Goal: Navigation & Orientation: Find specific page/section

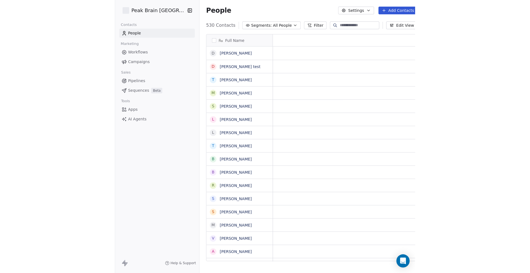
scroll to position [237, 222]
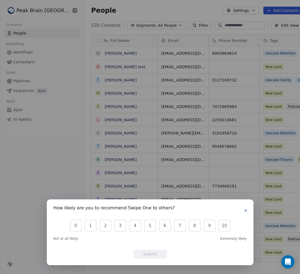
click at [247, 211] on icon "button" at bounding box center [246, 210] width 2 height 2
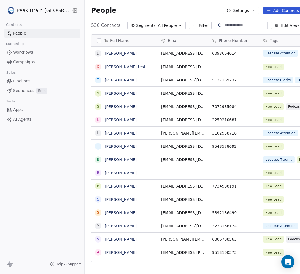
click at [36, 9] on html "Peak Brain [GEOGRAPHIC_DATA] Contacts People Marketing Workflows Campaigns Sale…" at bounding box center [150, 137] width 300 height 274
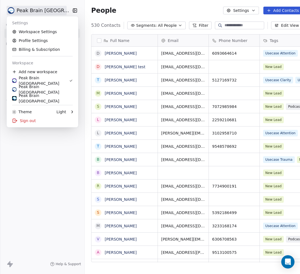
click at [36, 9] on html "Peak Brain [GEOGRAPHIC_DATA] Contacts People Marketing Workflows Campaigns Sale…" at bounding box center [150, 137] width 300 height 274
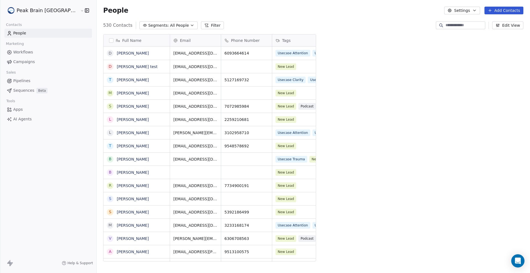
scroll to position [236, 451]
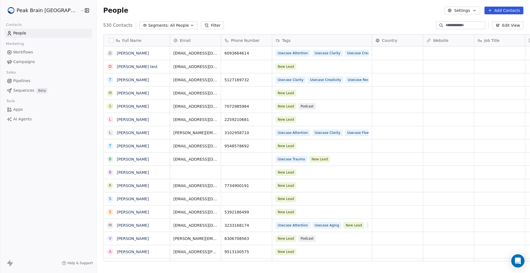
click at [31, 78] on link "Pipelines" at bounding box center [47, 80] width 87 height 9
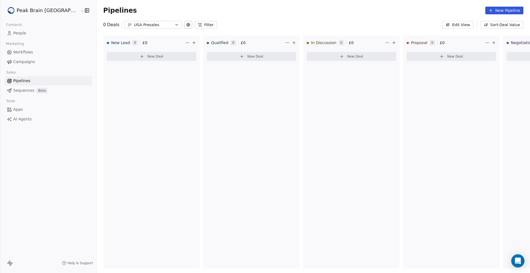
click at [31, 94] on link "Sequences Beta" at bounding box center [47, 90] width 87 height 9
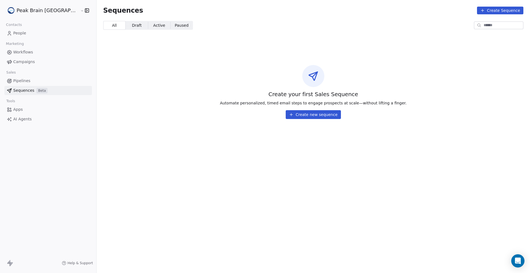
click at [28, 10] on html "Peak Brain [GEOGRAPHIC_DATA] Contacts People Marketing Workflows Campaigns Sale…" at bounding box center [265, 136] width 530 height 273
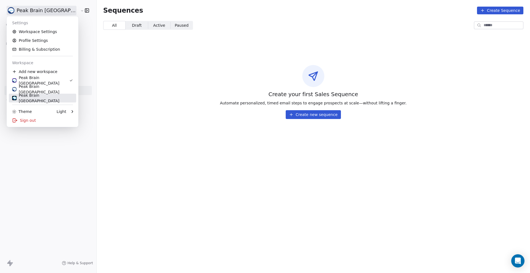
click at [26, 96] on div "Peak Brain [GEOGRAPHIC_DATA]" at bounding box center [42, 98] width 61 height 11
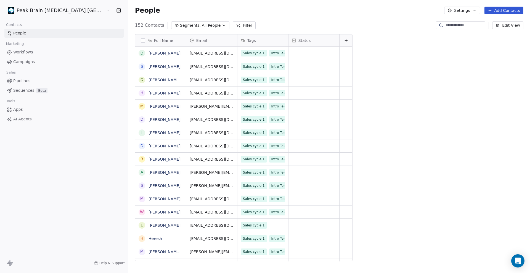
scroll to position [236, 420]
click at [37, 13] on html "Peak Brain [MEDICAL_DATA] [GEOGRAPHIC_DATA] AB Contacts People Marketing Workfl…" at bounding box center [265, 136] width 530 height 273
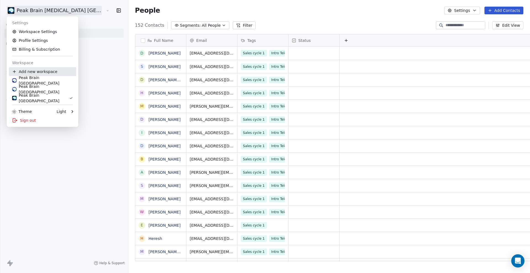
click at [34, 80] on div "Peak Brain [GEOGRAPHIC_DATA]" at bounding box center [42, 80] width 61 height 11
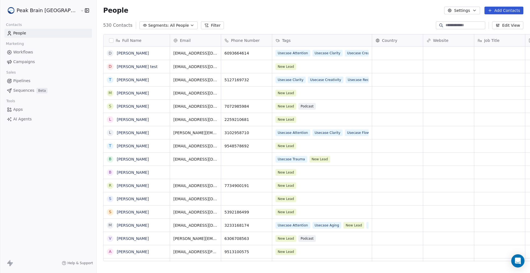
scroll to position [236, 451]
click at [28, 52] on span "Workflows" at bounding box center [23, 52] width 20 height 6
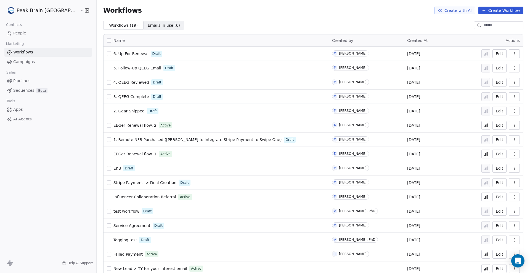
click at [39, 9] on html "Peak Brain [GEOGRAPHIC_DATA] Contacts People Marketing Workflows Campaigns Sale…" at bounding box center [265, 136] width 530 height 273
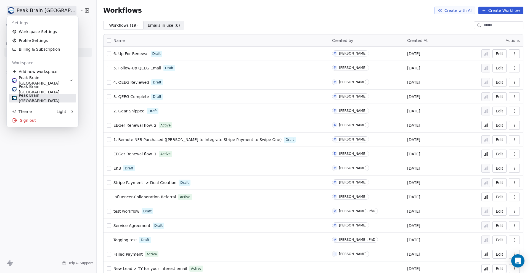
click at [36, 98] on div "Peak Brain [GEOGRAPHIC_DATA]" at bounding box center [42, 98] width 61 height 11
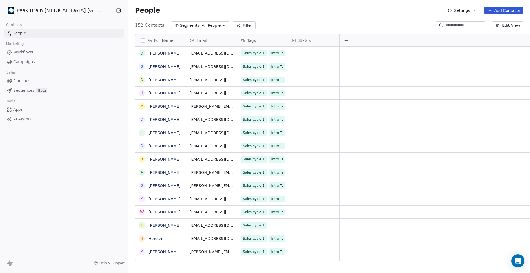
scroll to position [236, 420]
click at [26, 83] on span "Pipelines" at bounding box center [21, 81] width 17 height 6
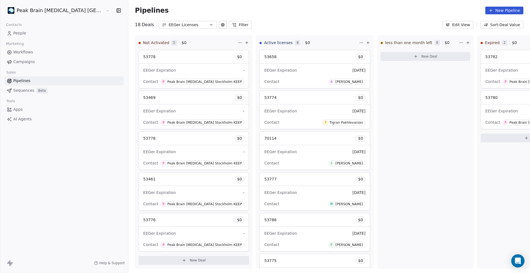
click at [49, 10] on html "Peak Brain [MEDICAL_DATA] [GEOGRAPHIC_DATA] [GEOGRAPHIC_DATA] Contacts People M…" at bounding box center [265, 136] width 530 height 273
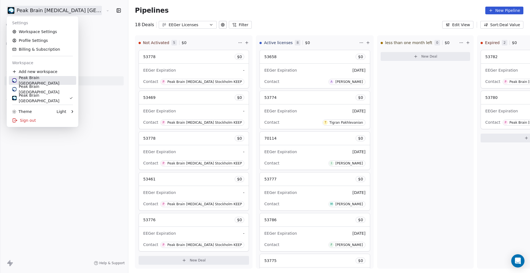
click at [34, 81] on div "Peak Brain [GEOGRAPHIC_DATA]" at bounding box center [42, 80] width 61 height 11
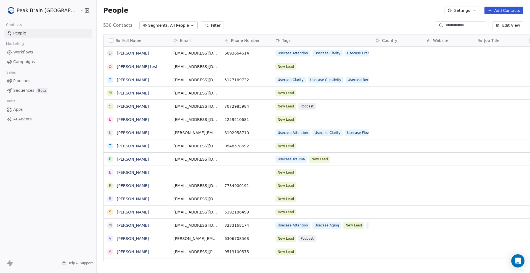
scroll to position [236, 451]
click at [22, 80] on span "Pipelines" at bounding box center [21, 81] width 17 height 6
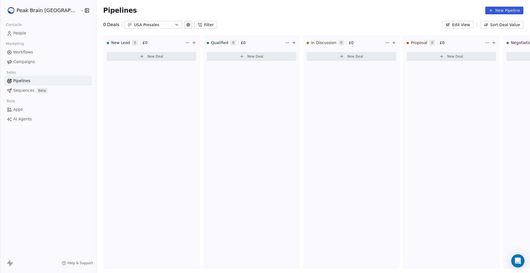
click at [174, 25] on icon "button" at bounding box center [176, 25] width 4 height 4
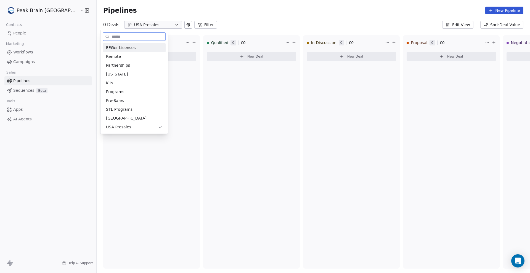
click at [130, 47] on span "EEGer Licenses" at bounding box center [121, 48] width 30 height 6
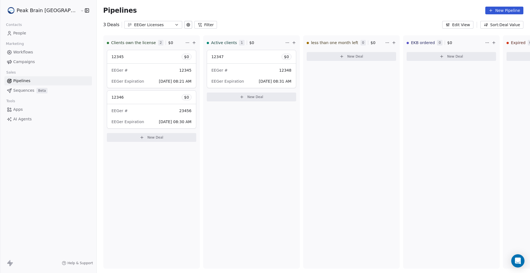
click at [134, 26] on div "EEGer Licenses" at bounding box center [153, 25] width 38 height 6
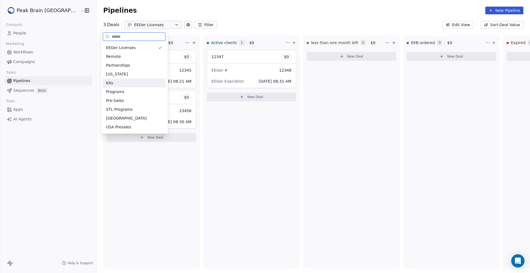
click at [118, 85] on div "Kits" at bounding box center [134, 83] width 56 height 6
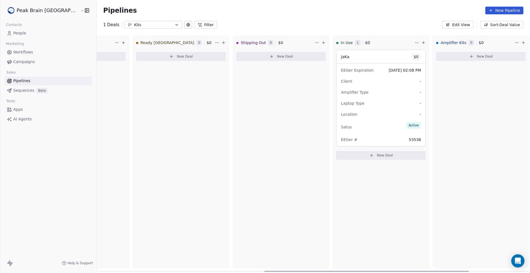
scroll to position [0, 371]
click at [300, 102] on div "Laptop Type -" at bounding box center [380, 103] width 80 height 9
